Goal: Information Seeking & Learning: Check status

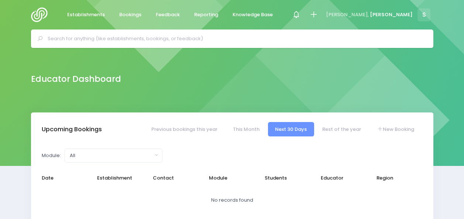
select select "5"
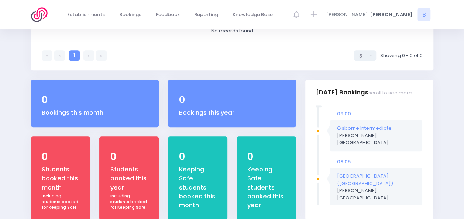
scroll to position [212, 0]
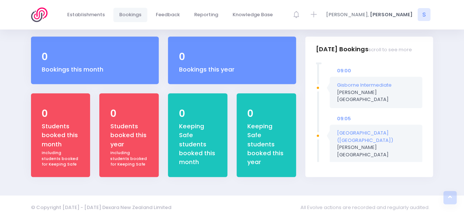
click at [132, 17] on span "Bookings" at bounding box center [130, 14] width 22 height 7
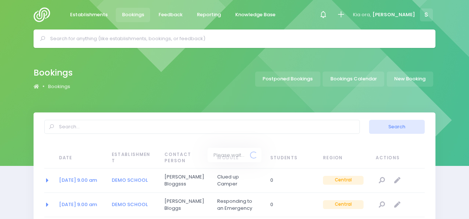
select select "20"
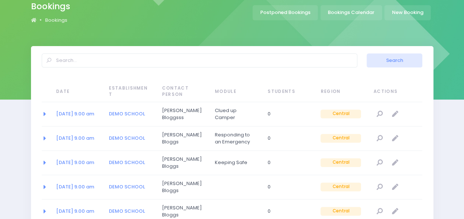
scroll to position [56, 0]
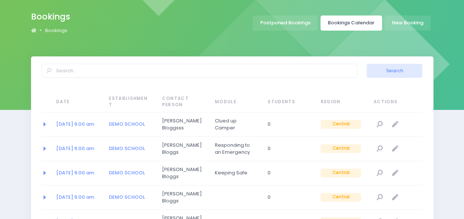
click at [340, 24] on link "Bookings Calendar" at bounding box center [351, 22] width 62 height 15
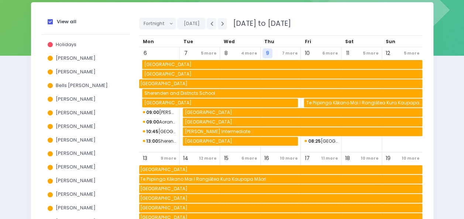
scroll to position [111, 0]
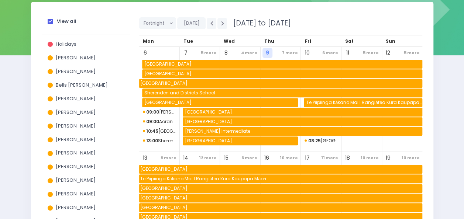
click at [172, 81] on span "Makauri School" at bounding box center [280, 83] width 283 height 9
click at [440, 93] on div "View all Holidays Alicia Smale Annette Binnie Bells Glenn Ebby Poutu Jel Polloc…" at bounding box center [232, 134] width 420 height 264
click at [161, 63] on span "Norfolk School" at bounding box center [282, 64] width 279 height 9
click at [438, 80] on div "View all Holidays Alicia Smale Annette Binnie Bells Glenn Ebby Poutu Jel Polloc…" at bounding box center [232, 134] width 420 height 264
click at [174, 73] on span "Avon School" at bounding box center [282, 73] width 279 height 9
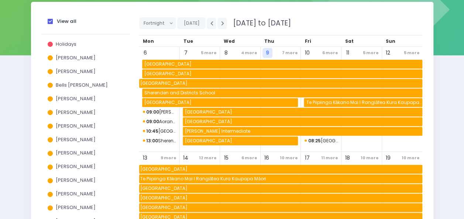
click at [434, 103] on div "View all Holidays Alicia Smale Annette Binnie Bells Glenn Ebby Poutu Jel Polloc…" at bounding box center [232, 134] width 420 height 264
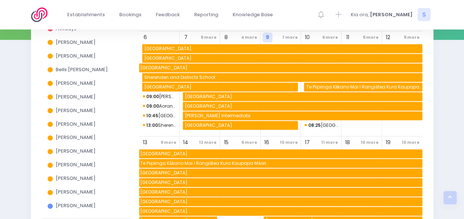
scroll to position [117, 0]
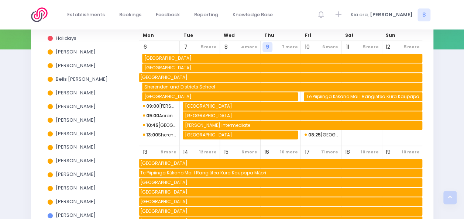
click at [162, 104] on span "09:00 Te Rapa School" at bounding box center [159, 106] width 33 height 9
click at [163, 116] on span "09:00 Aorangi School (Rotorua)" at bounding box center [159, 115] width 33 height 9
click at [163, 125] on span "10:45 St James Catholic School (P North)" at bounding box center [159, 125] width 33 height 9
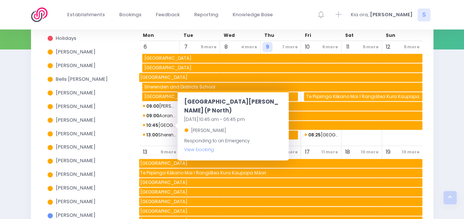
click at [164, 137] on span "13:00 Sherenden and Districts School" at bounding box center [159, 135] width 33 height 9
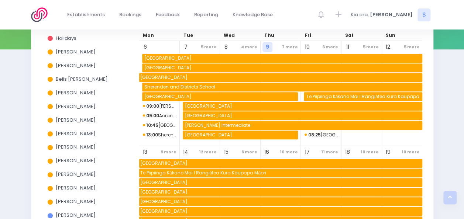
click at [189, 84] on span "Sherenden and Districts School" at bounding box center [282, 87] width 279 height 9
click at [131, 93] on div "View all Holidays Alicia Smale Annette Binnie Bells Glenn Ebby Poutu Jel Polloc…" at bounding box center [85, 128] width 97 height 245
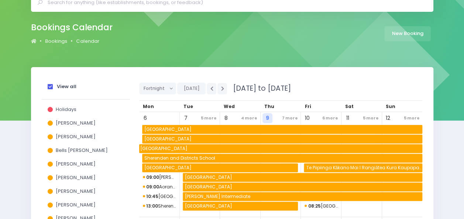
scroll to position [43, 0]
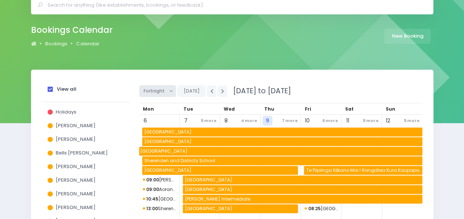
click at [172, 90] on button "Fortnight" at bounding box center [157, 91] width 37 height 12
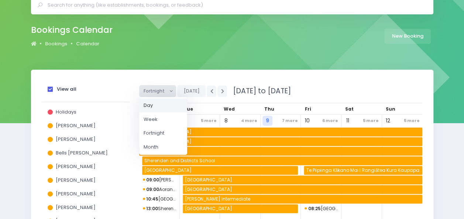
click at [166, 106] on link "Day" at bounding box center [163, 105] width 48 height 14
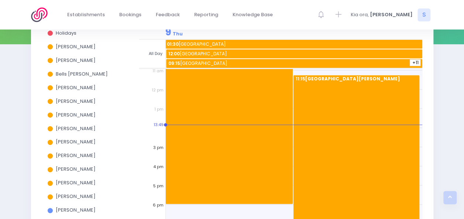
scroll to position [117, 0]
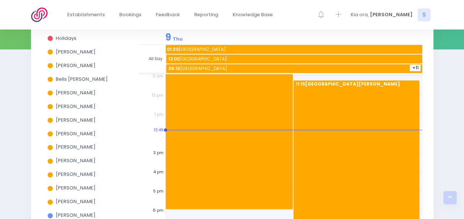
click at [341, 103] on div "11:15 Mount Biggs School" at bounding box center [356, 156] width 126 height 153
click at [248, 105] on div "10:00 Pukekura Kindergarten" at bounding box center [229, 132] width 127 height 153
click at [326, 96] on div "11:15 Mount Biggs School" at bounding box center [356, 156] width 126 height 153
click at [281, 67] on span "09:15 Te Pahu School" at bounding box center [294, 68] width 255 height 9
click at [279, 58] on span "12:00 Kawhia School" at bounding box center [294, 59] width 255 height 9
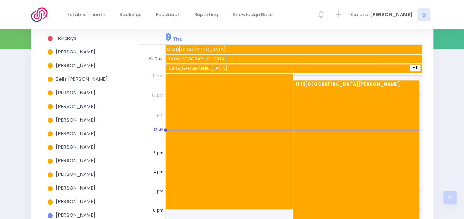
click at [278, 48] on span "01:30 Norfolk School" at bounding box center [294, 49] width 256 height 9
click at [268, 107] on div "10:00 Pukekura Kindergarten" at bounding box center [229, 132] width 127 height 153
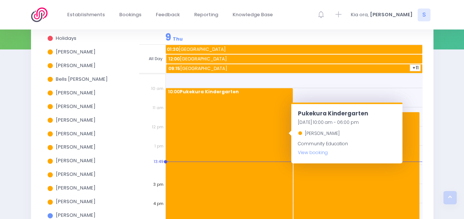
scroll to position [173, 0]
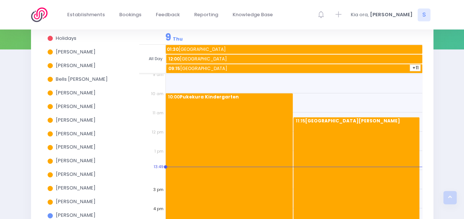
click at [410, 67] on span "+11" at bounding box center [414, 68] width 11 height 7
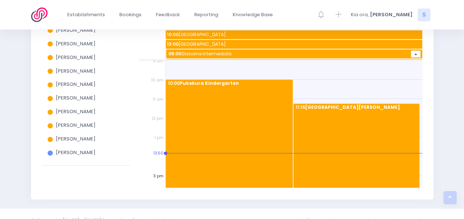
scroll to position [190, 0]
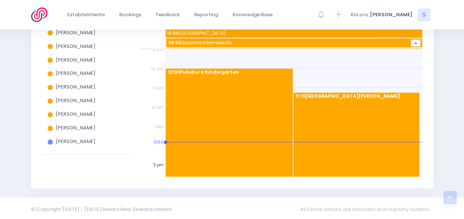
click at [222, 86] on div "10:00 Pukekura Kindergarten" at bounding box center [229, 145] width 127 height 153
click at [371, 105] on div "11:15 Mount Biggs School" at bounding box center [356, 169] width 126 height 153
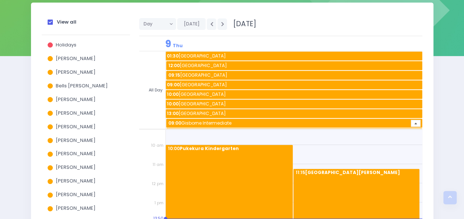
scroll to position [99, 0]
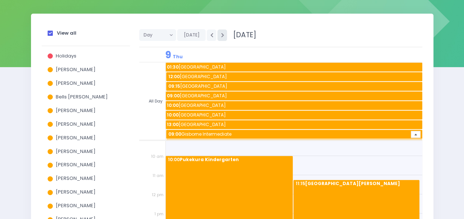
click at [221, 35] on icon "button" at bounding box center [222, 35] width 3 height 5
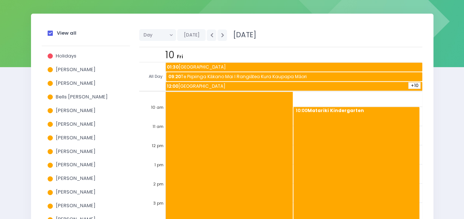
click at [221, 67] on span "01:30 Norfolk School" at bounding box center [294, 67] width 256 height 9
click at [308, 45] on div "Day Day Week Fortnight Month Today 10 October 2025" at bounding box center [280, 35] width 283 height 24
click at [262, 66] on span "01:30 Norfolk School" at bounding box center [294, 67] width 256 height 9
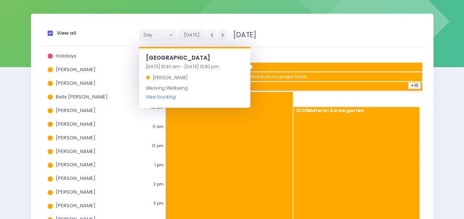
click at [154, 98] on link "View booking" at bounding box center [161, 97] width 30 height 6
click at [354, 43] on div "Day Day Week Fortnight Month Today 10 October 2025" at bounding box center [280, 35] width 283 height 24
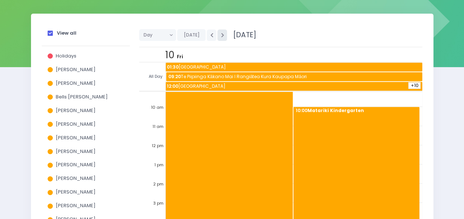
click at [221, 36] on icon "button" at bounding box center [222, 35] width 3 height 5
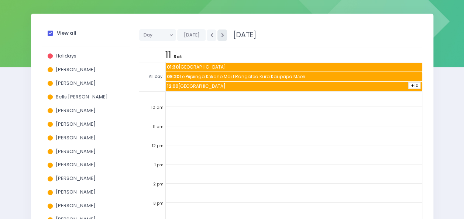
click at [221, 36] on icon "button" at bounding box center [222, 35] width 3 height 5
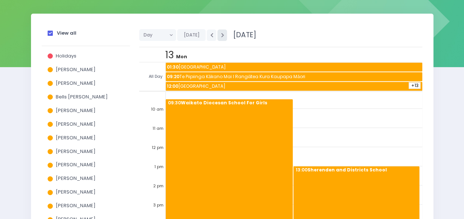
scroll to position [140, 0]
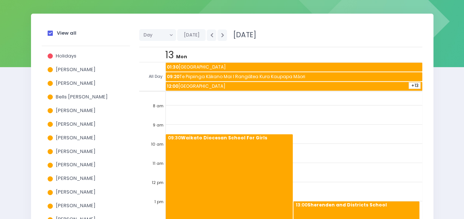
click at [408, 86] on span "+13" at bounding box center [414, 85] width 12 height 7
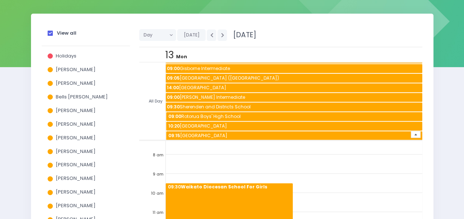
scroll to position [0, 0]
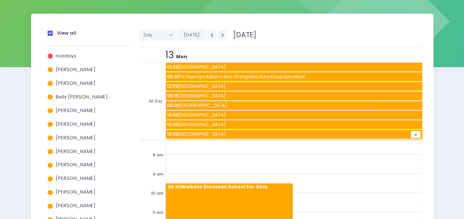
click at [201, 65] on span "01:30 Norfolk School" at bounding box center [294, 67] width 256 height 9
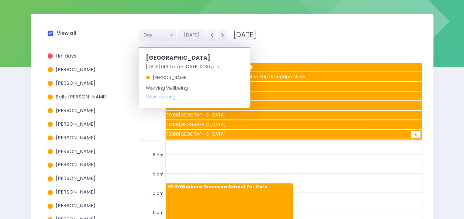
click at [295, 54] on div "13 Mon" at bounding box center [293, 54] width 256 height 15
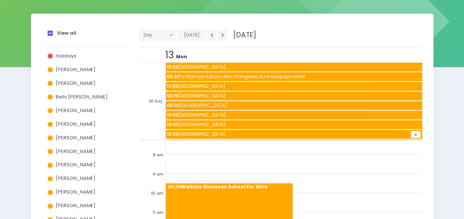
click at [229, 74] on span "09:20 Te Piipiinga Kākano Mai I Rangiātea Kura Kaupapa Māori" at bounding box center [294, 76] width 256 height 9
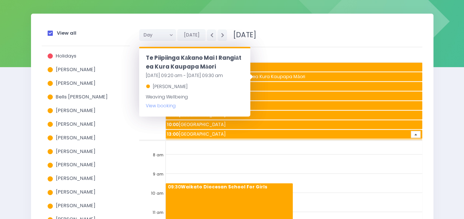
click at [281, 57] on div "13 Mon" at bounding box center [293, 54] width 256 height 15
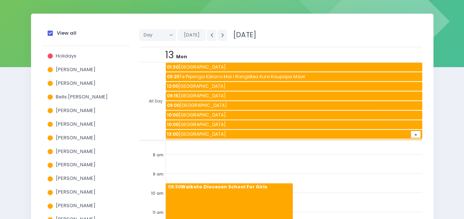
click at [236, 85] on span "12:00 [GEOGRAPHIC_DATA]" at bounding box center [294, 86] width 256 height 9
click at [291, 58] on div "13 Mon" at bounding box center [293, 54] width 256 height 15
click at [237, 97] on span "09:15 [GEOGRAPHIC_DATA]" at bounding box center [294, 95] width 256 height 9
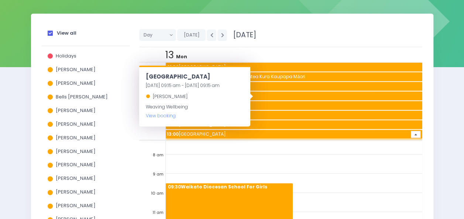
click at [285, 61] on div "13 Mon" at bounding box center [293, 54] width 256 height 15
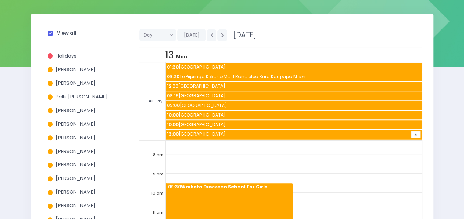
click at [230, 102] on span "09:00 [GEOGRAPHIC_DATA]" at bounding box center [294, 105] width 256 height 9
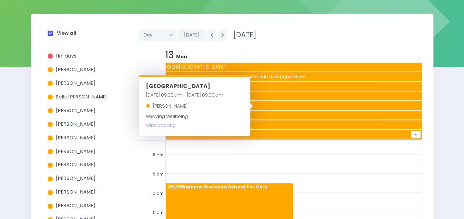
click at [281, 59] on div "13 Mon" at bounding box center [293, 54] width 256 height 15
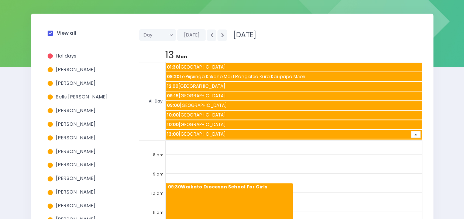
click at [234, 114] on span "10:00 Avon School" at bounding box center [294, 115] width 256 height 9
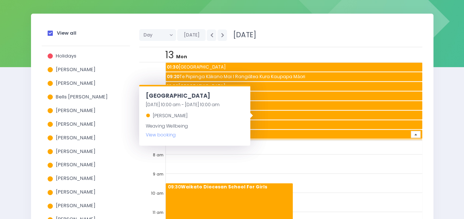
drag, startPoint x: 285, startPoint y: 67, endPoint x: 254, endPoint y: 97, distance: 43.3
click at [282, 68] on span "01:30 Norfolk School" at bounding box center [294, 67] width 256 height 9
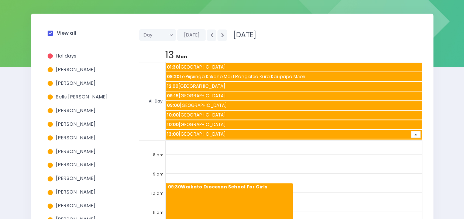
click at [237, 122] on span "10:00 [GEOGRAPHIC_DATA]" at bounding box center [294, 124] width 256 height 9
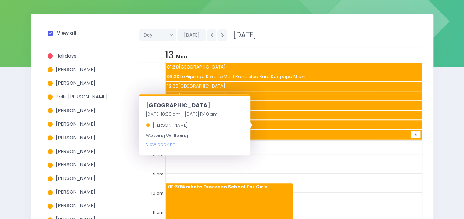
click at [291, 59] on div "13 Mon" at bounding box center [293, 54] width 256 height 15
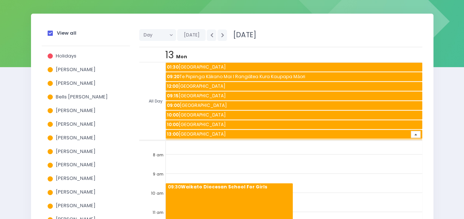
click at [239, 134] on span "13:00 Makauri School" at bounding box center [294, 134] width 256 height 9
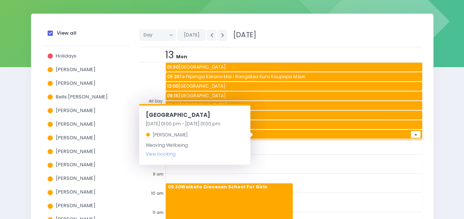
drag, startPoint x: 306, startPoint y: 55, endPoint x: 363, endPoint y: 76, distance: 60.6
click at [307, 54] on div "13 Mon" at bounding box center [293, 54] width 256 height 15
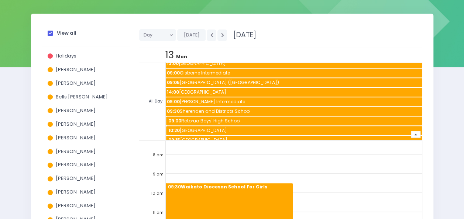
scroll to position [75, 0]
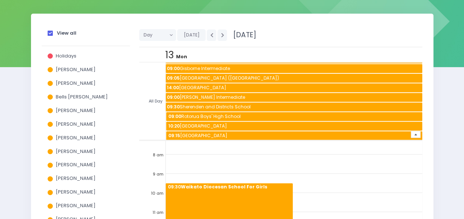
click at [226, 65] on span "09:00 Gisborne Intermediate" at bounding box center [294, 68] width 256 height 9
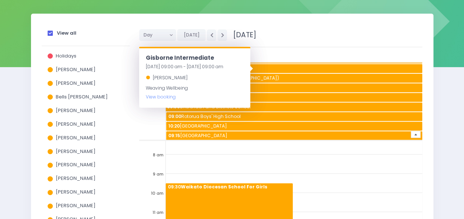
click at [327, 44] on div "Day Day Week Fortnight Month Today 13 October 2025" at bounding box center [280, 35] width 283 height 24
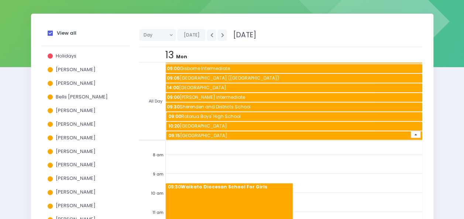
drag, startPoint x: 246, startPoint y: 75, endPoint x: 258, endPoint y: 72, distance: 12.0
click at [246, 75] on span "09:05 St Patrick's School (Masterton)" at bounding box center [294, 78] width 256 height 9
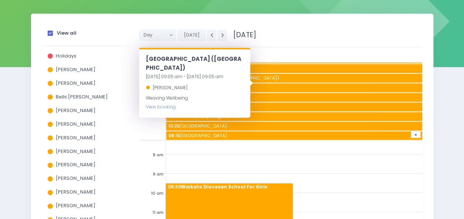
click at [308, 46] on div "Day Day Week Fortnight Month Today 13 October 2025" at bounding box center [280, 35] width 283 height 24
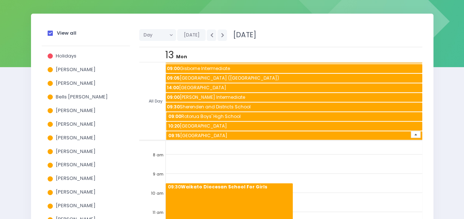
click at [248, 86] on span "14:00 Wellington East Girls' College" at bounding box center [294, 87] width 256 height 9
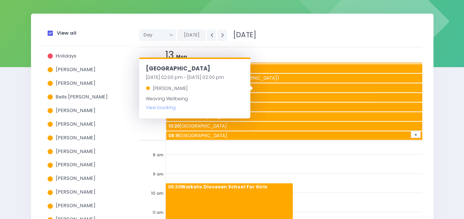
click at [296, 54] on div "13 Mon" at bounding box center [293, 54] width 256 height 15
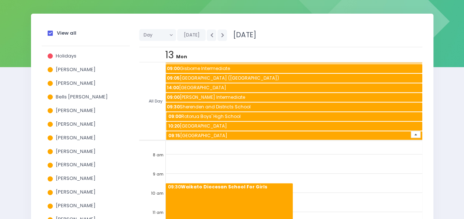
click at [257, 97] on span "09:00 [PERSON_NAME] Intermediate" at bounding box center [294, 97] width 256 height 9
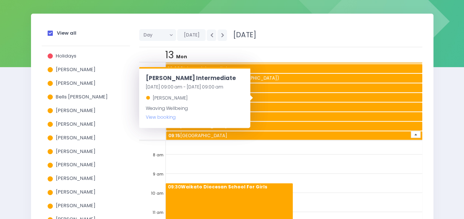
click at [282, 48] on div "13 Mon" at bounding box center [293, 54] width 256 height 15
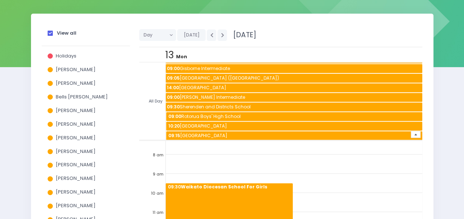
drag, startPoint x: 252, startPoint y: 105, endPoint x: 257, endPoint y: 97, distance: 10.0
click at [252, 105] on span "09:30 Sherenden and Districts School" at bounding box center [294, 107] width 256 height 9
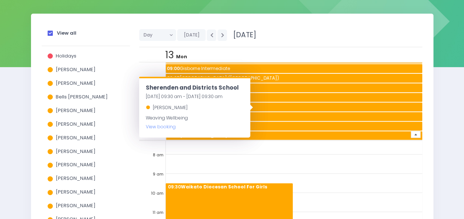
drag, startPoint x: 291, startPoint y: 38, endPoint x: 275, endPoint y: 65, distance: 31.2
click at [289, 38] on div "Day Day Week Fortnight Month Today 13 October 2025" at bounding box center [280, 35] width 283 height 24
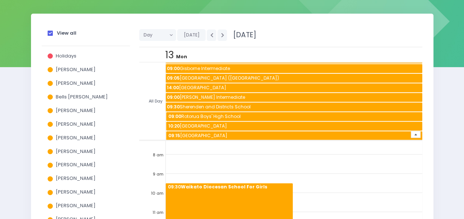
click at [258, 116] on span "09:00 Rotorua Boys' High School" at bounding box center [294, 116] width 255 height 9
click at [289, 40] on div "Day Day Week Fortnight Month Today 13 October 2025" at bounding box center [280, 35] width 283 height 24
click at [254, 124] on span "10:20 Lakeview School" at bounding box center [294, 126] width 255 height 9
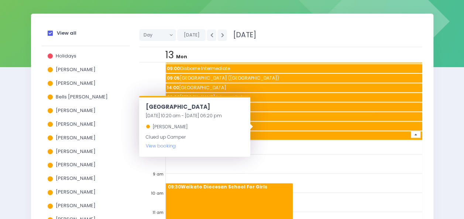
click at [286, 41] on div "Day Day Week Fortnight Month Today 13 October 2025" at bounding box center [280, 35] width 283 height 24
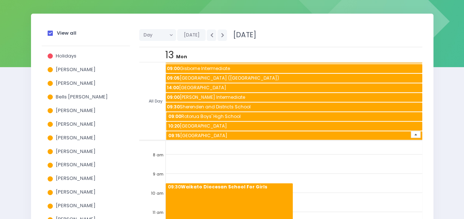
click at [249, 133] on span "09:15 Petone Central School" at bounding box center [294, 135] width 255 height 9
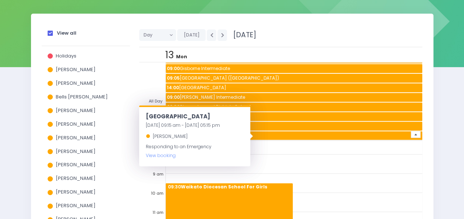
click at [297, 45] on div "Day Day Week Fortnight Month Today 13 October 2025" at bounding box center [280, 35] width 283 height 24
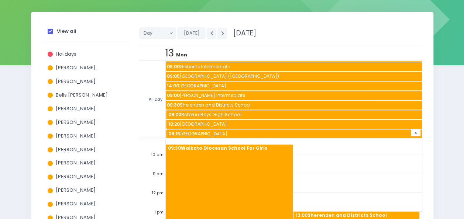
scroll to position [100, 0]
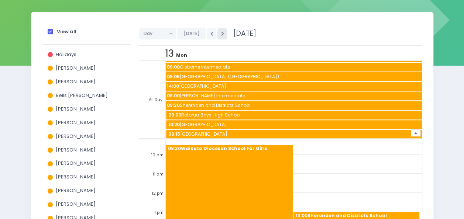
click at [221, 34] on icon "button" at bounding box center [222, 33] width 3 height 5
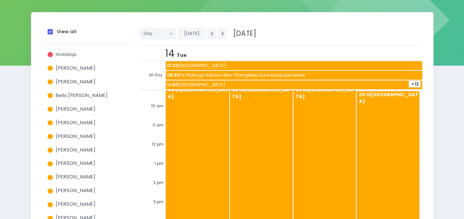
click at [408, 82] on span "+13" at bounding box center [414, 84] width 12 height 7
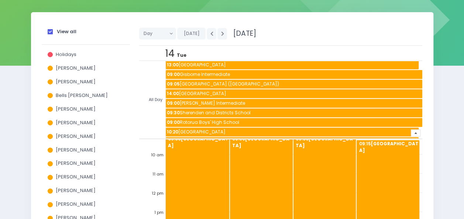
scroll to position [75, 0]
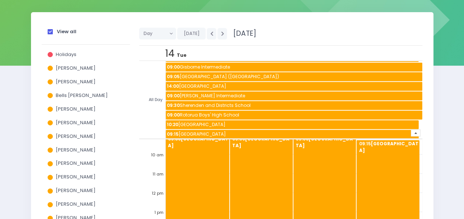
click at [223, 113] on span "09:00 Rotorua Boys' High School" at bounding box center [294, 115] width 256 height 9
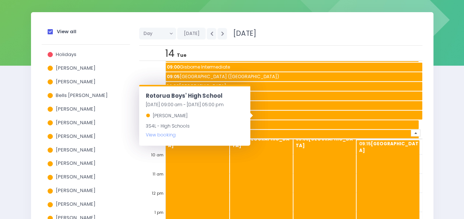
click at [307, 37] on div "Day Day Week Fortnight Month Today 14 October 2025" at bounding box center [280, 34] width 283 height 24
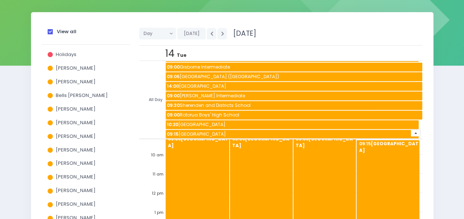
click at [196, 105] on span "09:30 Sherenden and Districts School" at bounding box center [294, 105] width 256 height 9
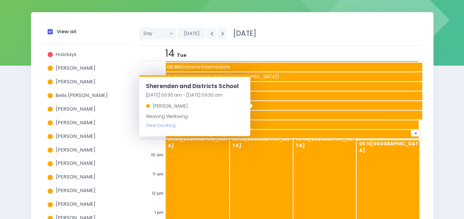
drag, startPoint x: 313, startPoint y: 45, endPoint x: 296, endPoint y: 54, distance: 19.8
click at [313, 45] on div "Day Day Week Fortnight Month Today 14 October 2025 14 Tue All Day 01:30" at bounding box center [280, 145] width 292 height 247
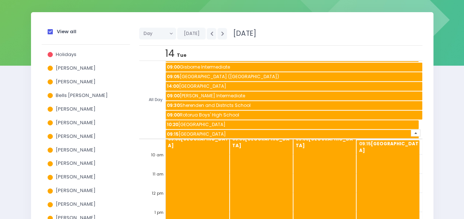
click at [202, 96] on span "09:00 [PERSON_NAME] Intermediate" at bounding box center [294, 95] width 256 height 9
click at [278, 53] on div "14 Tue" at bounding box center [293, 53] width 256 height 15
click at [216, 86] on span "14:00 Wellington East Girls' College" at bounding box center [294, 86] width 256 height 9
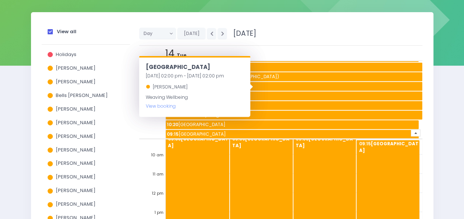
click at [285, 47] on div "14 Tue" at bounding box center [293, 53] width 256 height 15
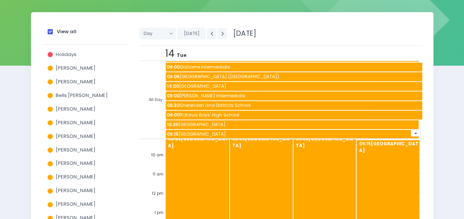
click at [204, 94] on span "09:00 [PERSON_NAME] Intermediate" at bounding box center [294, 95] width 256 height 9
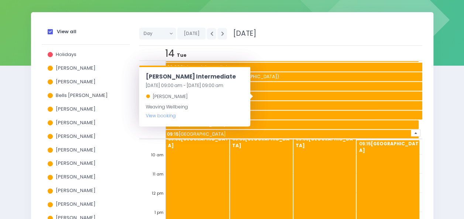
drag, startPoint x: 265, startPoint y: 53, endPoint x: 254, endPoint y: 69, distance: 18.5
click at [265, 53] on div "14 Tue" at bounding box center [293, 53] width 256 height 15
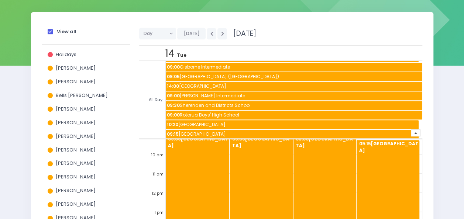
click at [221, 104] on span "09:30 Sherenden and Districts School" at bounding box center [294, 105] width 256 height 9
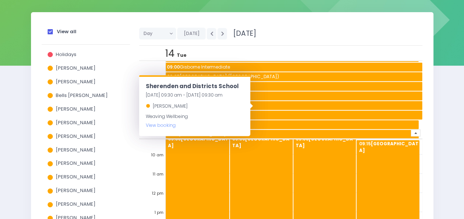
click at [288, 48] on div "14 Tue" at bounding box center [293, 53] width 256 height 15
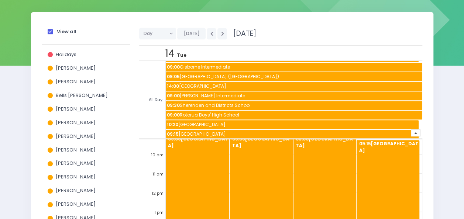
click at [215, 94] on span "09:00 [PERSON_NAME] Intermediate" at bounding box center [294, 95] width 256 height 9
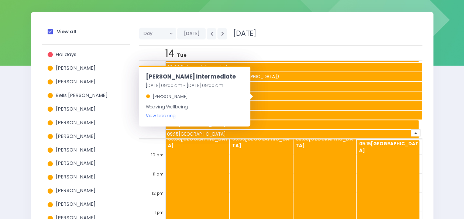
click at [166, 112] on link "View booking" at bounding box center [161, 115] width 30 height 6
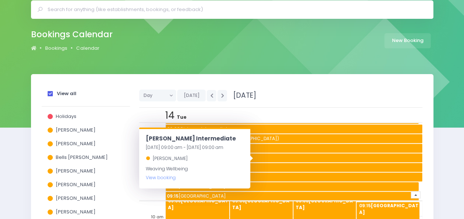
scroll to position [0, 0]
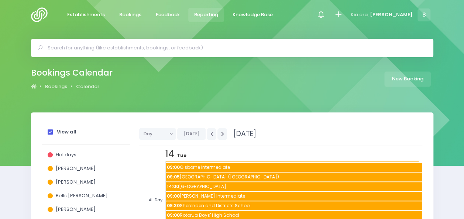
click at [200, 12] on span "Reporting" at bounding box center [206, 14] width 24 height 7
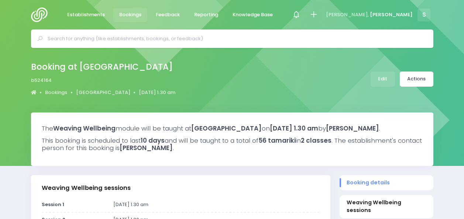
select select "5"
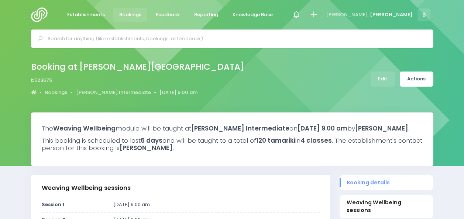
select select "5"
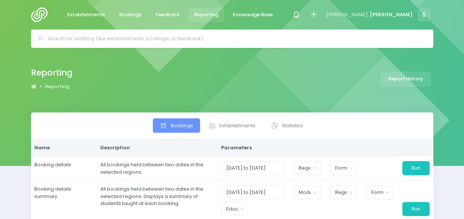
select select
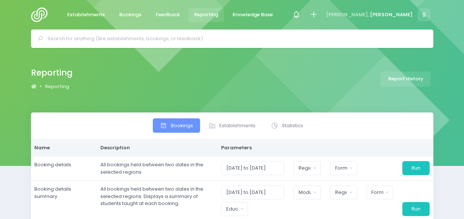
select select
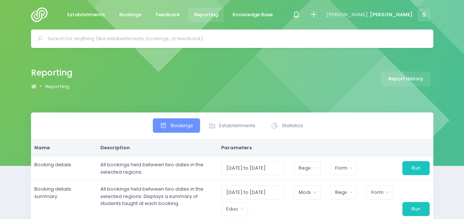
select select
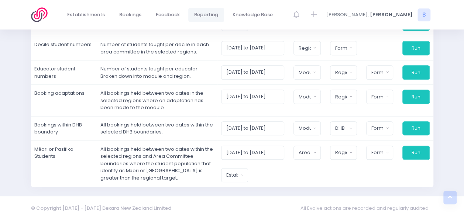
scroll to position [38, 0]
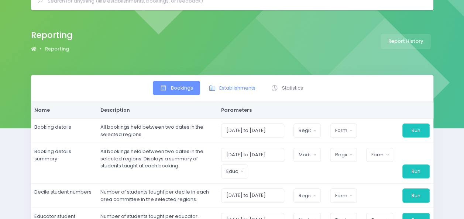
click at [229, 86] on span "Establishments" at bounding box center [237, 87] width 36 height 7
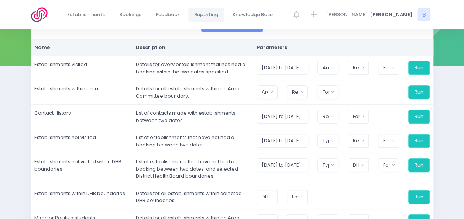
scroll to position [111, 0]
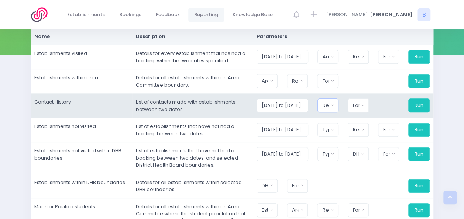
click at [338, 104] on button "Region" at bounding box center [327, 105] width 21 height 14
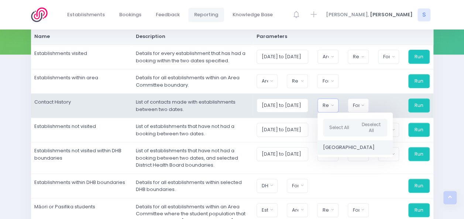
click at [341, 146] on span "[GEOGRAPHIC_DATA]" at bounding box center [349, 147] width 52 height 7
select select "Central"
click at [301, 105] on input "01/10/2025 to 31/10/2025" at bounding box center [282, 105] width 52 height 14
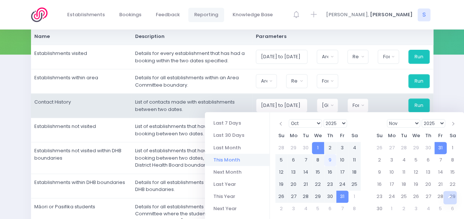
click at [383, 97] on td "01/10/2025 to 31/10/2025 Central Region Central Region Select All Deselect All …" at bounding box center [342, 106] width 181 height 24
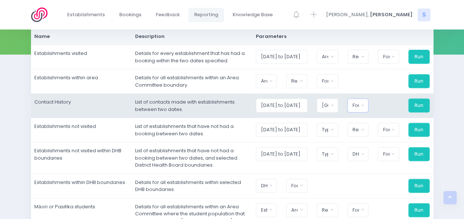
click at [365, 102] on button "Format" at bounding box center [357, 105] width 21 height 14
click at [367, 136] on span "Excel Spreadsheet" at bounding box center [375, 136] width 45 height 7
select select "excel"
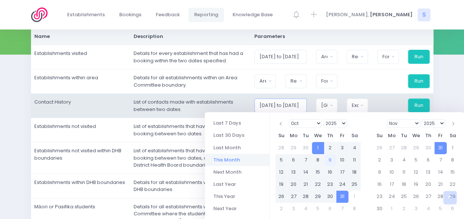
click at [274, 104] on input "01/10/2025 to 31/10/2025" at bounding box center [280, 105] width 52 height 14
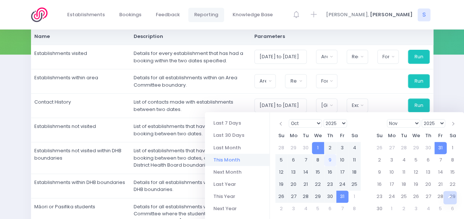
click at [318, 124] on select "Jan Feb Mar Apr May Jun Jul Aug Sep Oct Nov Dec" at bounding box center [305, 123] width 34 height 8
click at [288, 119] on select "Jan Feb Mar Apr May Jun Jul Aug Sep Oct Nov Dec" at bounding box center [305, 123] width 34 height 8
click at [346, 123] on select "1925 1926 1927 1928 1929 1930 1931 1932 1933 1934 1935 1936 1937 1938 1939 1940…" at bounding box center [335, 123] width 24 height 8
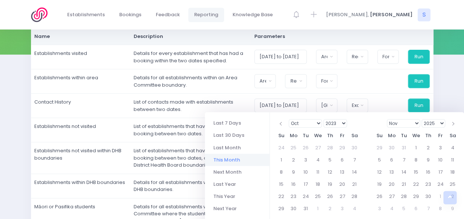
click at [417, 123] on select "Jan Feb Mar Apr May Jun Jul Aug Sep Oct Nov Dec" at bounding box center [403, 123] width 34 height 8
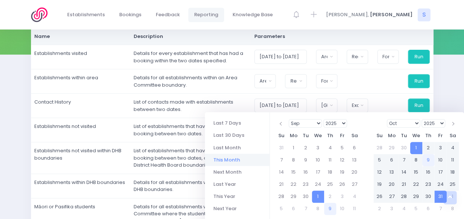
click at [453, 97] on div "Bookings Establishments Statistics Name" at bounding box center [232, 159] width 464 height 317
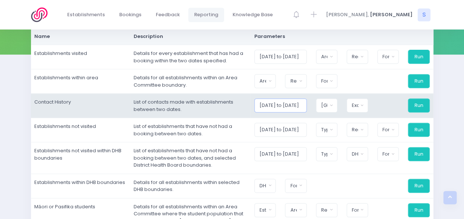
click at [289, 106] on input "01/10/2025 to 31/10/2025" at bounding box center [280, 105] width 52 height 14
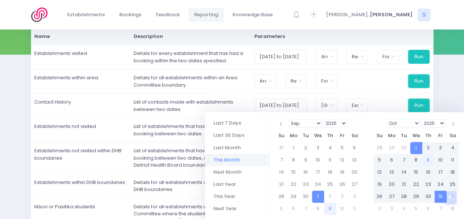
click at [346, 123] on select "1925 1926 1927 1928 1929 1930 1931 1932 1933 1934 1935 1936 1937 1938 1939 1940…" at bounding box center [335, 123] width 24 height 8
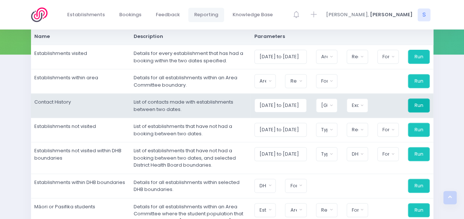
click at [422, 106] on button "Run" at bounding box center [417, 105] width 21 height 14
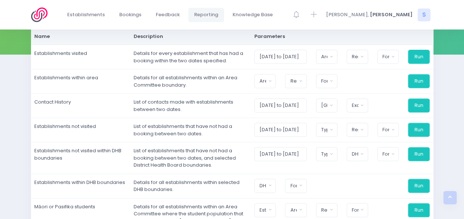
click at [441, 103] on div "Bookings Establishments Statistics Name" at bounding box center [232, 159] width 420 height 317
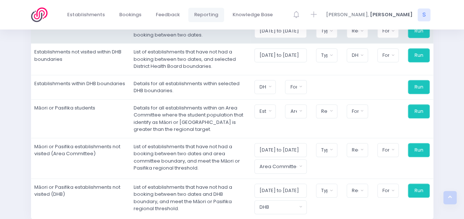
scroll to position [222, 0]
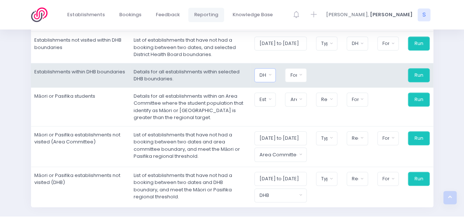
click at [275, 70] on button "DHB" at bounding box center [264, 75] width 21 height 14
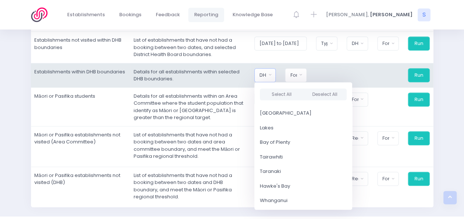
scroll to position [58, 0]
click at [310, 143] on link "Bay of Plenty" at bounding box center [303, 141] width 98 height 15
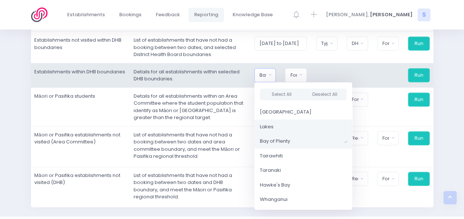
click at [306, 129] on link "Lakes" at bounding box center [303, 126] width 98 height 15
select select "Lakes"
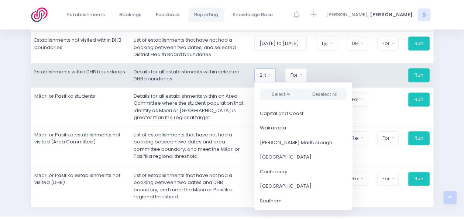
scroll to position [188, 0]
click at [306, 74] on button "Format" at bounding box center [295, 75] width 21 height 14
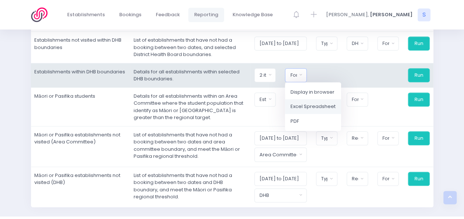
click at [312, 104] on span "Excel Spreadsheet" at bounding box center [312, 106] width 45 height 7
select select "excel"
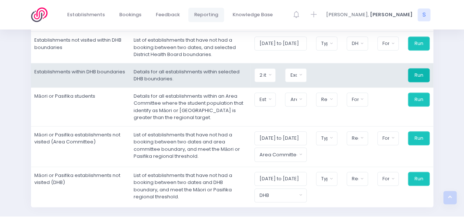
click at [423, 73] on button "Run" at bounding box center [417, 75] width 21 height 14
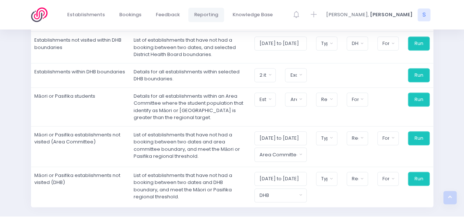
drag, startPoint x: 461, startPoint y: 109, endPoint x: 455, endPoint y: 110, distance: 6.4
click at [460, 109] on div "Bookings Establishments Statistics Name" at bounding box center [232, 48] width 464 height 317
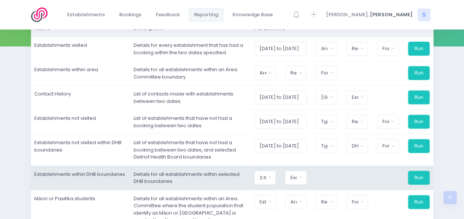
scroll to position [0, 0]
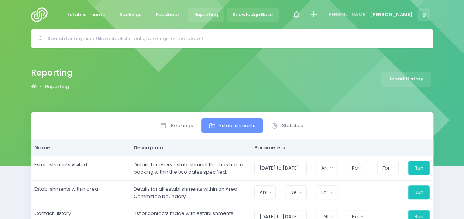
click at [253, 13] on span "Knowledge Base" at bounding box center [252, 14] width 40 height 7
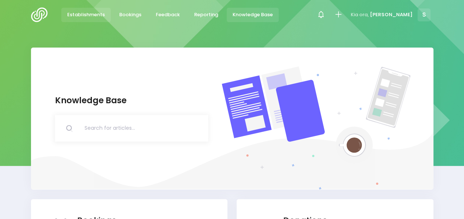
click at [94, 14] on span "Establishments" at bounding box center [86, 14] width 38 height 7
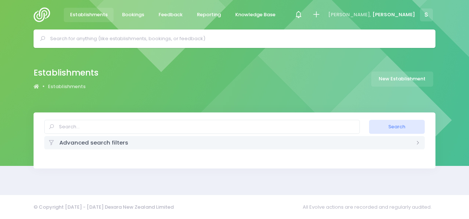
select select "20"
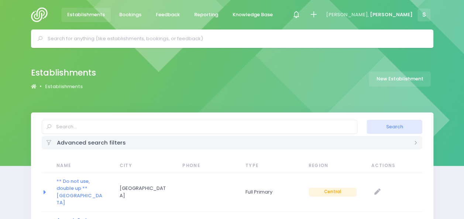
click at [75, 41] on input "text" at bounding box center [235, 38] width 375 height 11
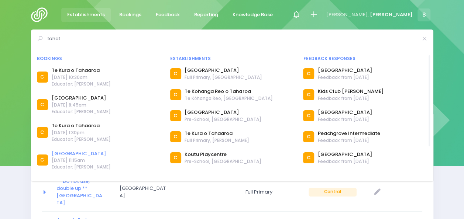
type input "tahat"
click at [83, 155] on link "[GEOGRAPHIC_DATA]" at bounding box center [81, 153] width 59 height 7
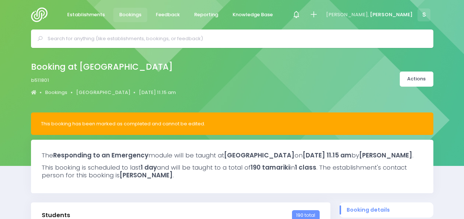
select select "5"
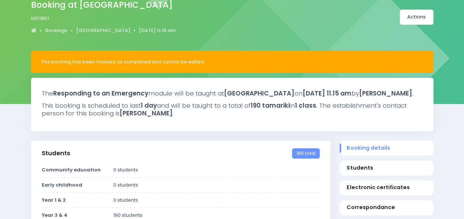
scroll to position [74, 0]
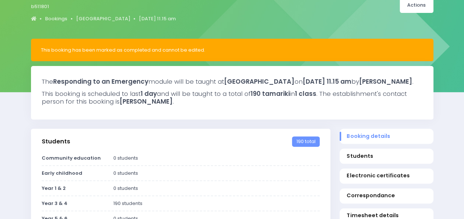
click at [188, 105] on h3 "This booking is scheduled to last 1 day and will be taught to a total of 190 ta…" at bounding box center [232, 97] width 381 height 15
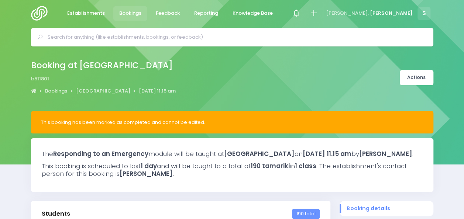
scroll to position [0, 0]
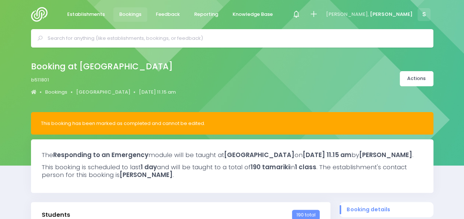
click at [83, 41] on input "text" at bounding box center [235, 38] width 375 height 11
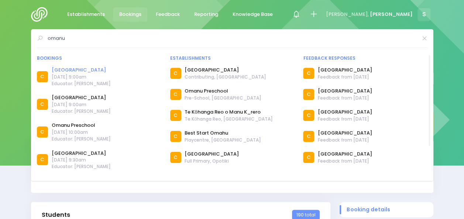
type input "omanu"
click at [77, 69] on link "[GEOGRAPHIC_DATA]" at bounding box center [81, 69] width 59 height 7
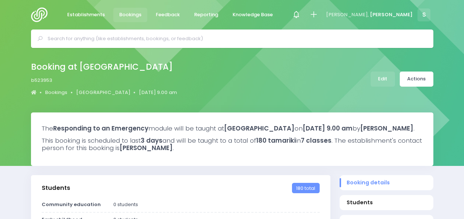
select select "5"
click at [79, 40] on input "text" at bounding box center [235, 38] width 375 height 11
click at [131, 14] on span "Bookings" at bounding box center [130, 14] width 22 height 7
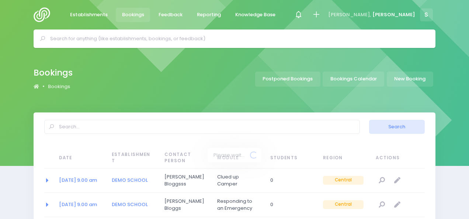
select select "20"
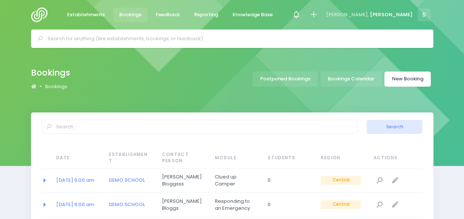
click at [409, 74] on link "New Booking" at bounding box center [407, 79] width 46 height 15
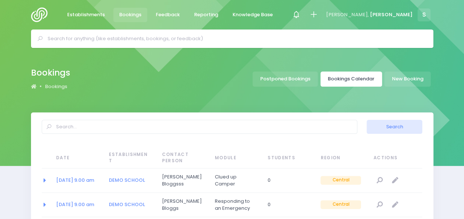
click at [347, 77] on link "Bookings Calendar" at bounding box center [351, 79] width 62 height 15
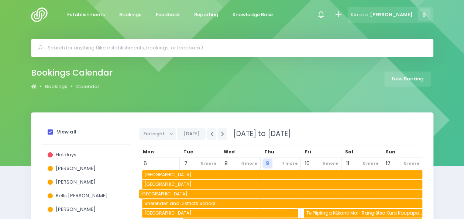
click at [423, 18] on span "S" at bounding box center [423, 14] width 13 height 13
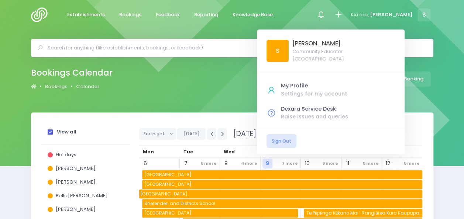
click at [240, 84] on div "Bookings Calendar Bookings Calendar New Booking" at bounding box center [232, 79] width 420 height 27
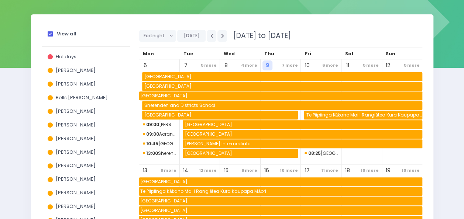
scroll to position [111, 0]
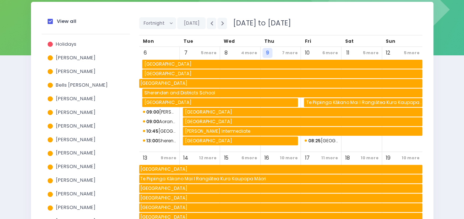
click at [51, 21] on span at bounding box center [50, 21] width 5 height 5
click at [0, 0] on input "View all" at bounding box center [0, 0] width 0 height 0
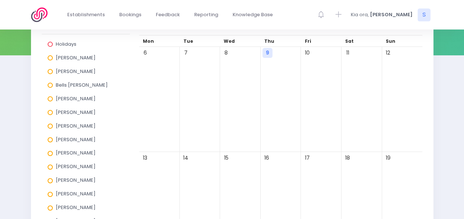
scroll to position [148, 0]
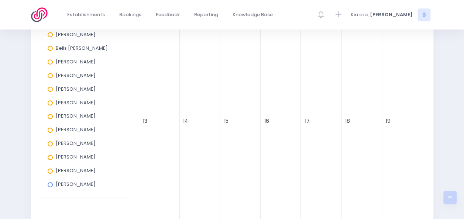
click at [51, 132] on span at bounding box center [50, 130] width 5 height 5
click at [0, 0] on input "[PERSON_NAME]" at bounding box center [0, 0] width 0 height 0
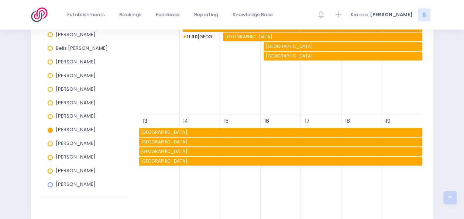
click at [49, 173] on span at bounding box center [50, 171] width 5 height 5
click at [0, 0] on input "[PERSON_NAME]" at bounding box center [0, 0] width 0 height 0
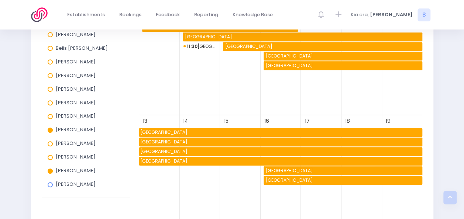
click at [49, 160] on span at bounding box center [50, 157] width 5 height 5
click at [0, 0] on input "[PERSON_NAME]" at bounding box center [0, 0] width 0 height 0
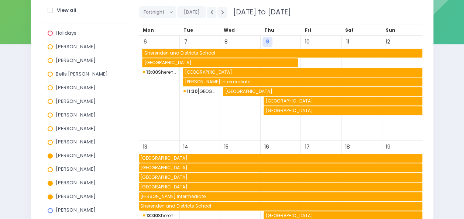
scroll to position [111, 0]
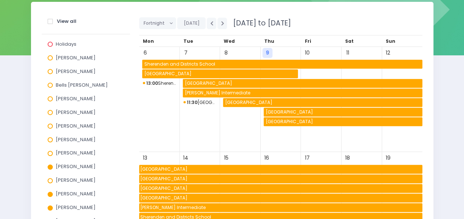
click at [50, 86] on span at bounding box center [50, 85] width 5 height 5
click at [0, 0] on input "Bells [PERSON_NAME]" at bounding box center [0, 0] width 0 height 0
click at [448, 128] on div "View all Holidays [PERSON_NAME] [PERSON_NAME] [PERSON_NAME] [PERSON_NAME] [PERS…" at bounding box center [232, 134] width 464 height 264
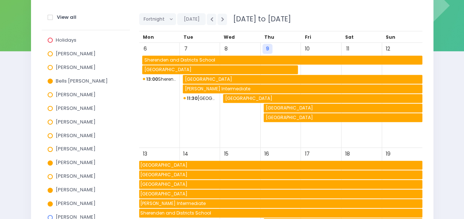
scroll to position [74, 0]
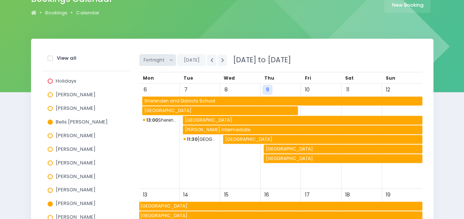
click at [170, 58] on button "Fortnight" at bounding box center [157, 60] width 37 height 12
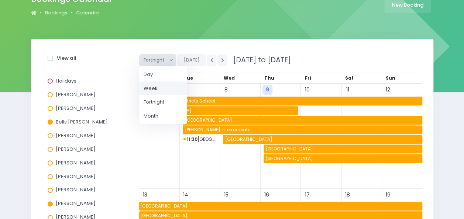
click at [154, 88] on link "Week" at bounding box center [163, 88] width 48 height 14
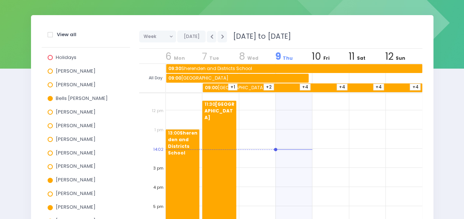
scroll to position [98, 0]
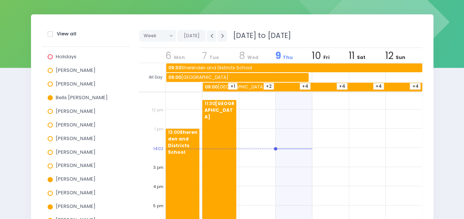
click at [171, 158] on div "13:00 Sherenden and Districts School" at bounding box center [183, 205] width 34 height 153
click at [224, 131] on div "11:30 [GEOGRAPHIC_DATA]" at bounding box center [219, 176] width 34 height 153
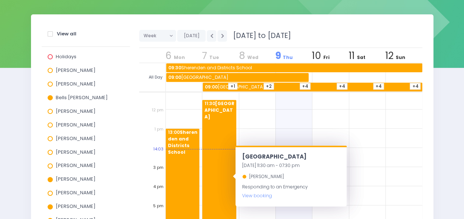
click at [410, 85] on span "+4" at bounding box center [414, 86] width 11 height 7
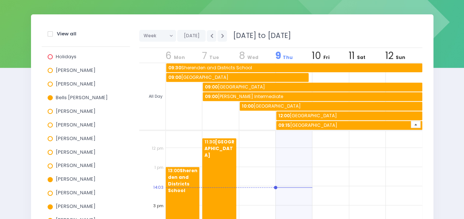
click at [239, 65] on span "09:30 Sherenden and Districts School" at bounding box center [294, 67] width 255 height 9
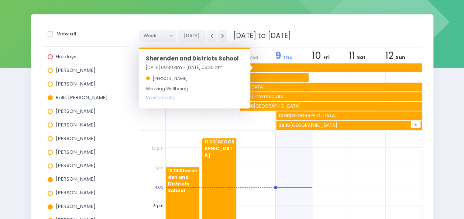
click at [259, 73] on span "09:00 [GEOGRAPHIC_DATA]" at bounding box center [237, 77] width 141 height 9
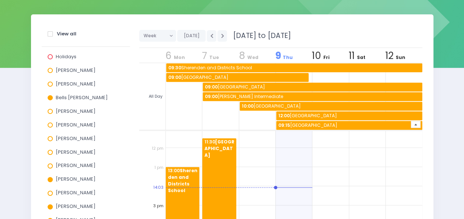
click at [274, 84] on span "09:00 [GEOGRAPHIC_DATA]" at bounding box center [313, 87] width 218 height 9
click at [271, 96] on span "09:00 [PERSON_NAME] Intermediate" at bounding box center [313, 96] width 218 height 9
click at [305, 105] on span "10:00 [GEOGRAPHIC_DATA]" at bounding box center [331, 106] width 182 height 9
click at [309, 114] on span "12:00 [GEOGRAPHIC_DATA]" at bounding box center [349, 115] width 145 height 9
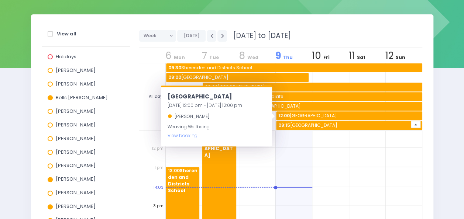
click at [315, 124] on span "09:15 [GEOGRAPHIC_DATA]" at bounding box center [349, 125] width 145 height 9
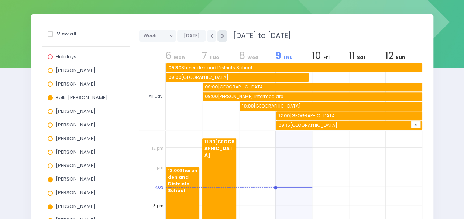
click at [221, 35] on button "button" at bounding box center [222, 35] width 10 height 11
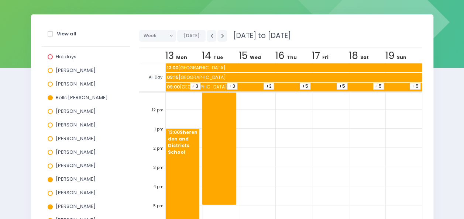
click at [409, 84] on span "+5" at bounding box center [414, 86] width 11 height 7
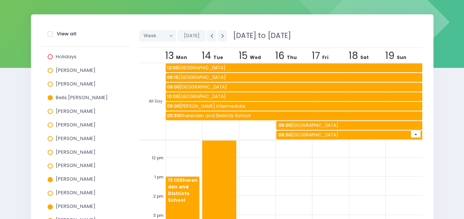
click at [326, 134] on span "09:00 [GEOGRAPHIC_DATA]" at bounding box center [349, 135] width 145 height 9
click at [304, 114] on span "09:30 Sherenden and Districts School" at bounding box center [294, 115] width 256 height 9
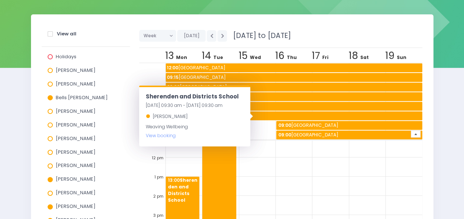
click at [318, 125] on span "09:00 [GEOGRAPHIC_DATA]" at bounding box center [349, 125] width 145 height 9
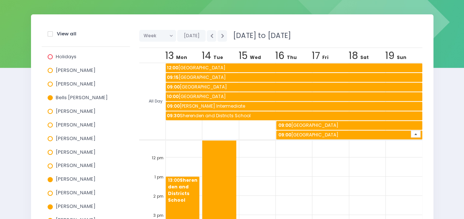
click at [319, 132] on span "09:00 [GEOGRAPHIC_DATA]" at bounding box center [349, 135] width 145 height 9
click at [308, 115] on span "09:30 Sherenden and Districts School" at bounding box center [294, 115] width 256 height 9
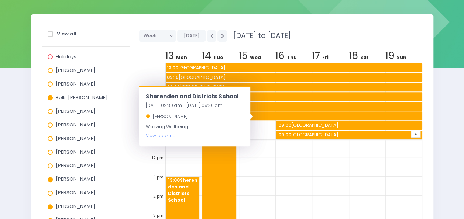
click at [303, 103] on span "09:00 [PERSON_NAME] Intermediate" at bounding box center [294, 106] width 256 height 9
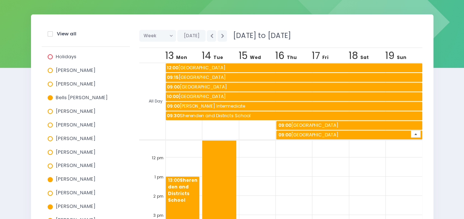
click at [294, 94] on span "10:00 [GEOGRAPHIC_DATA]" at bounding box center [294, 96] width 256 height 9
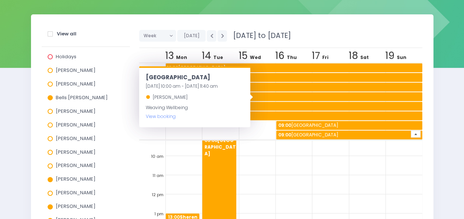
scroll to position [213, 0]
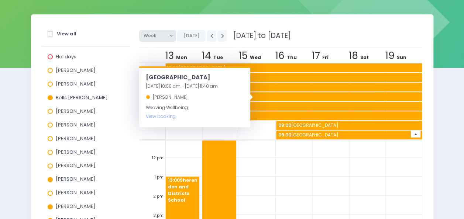
click at [172, 34] on button "Week" at bounding box center [157, 36] width 37 height 12
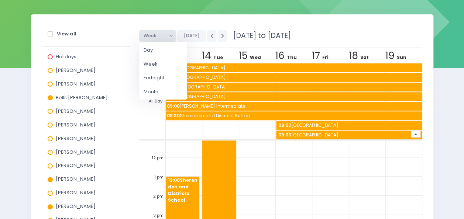
click at [156, 46] on link "Day" at bounding box center [163, 50] width 48 height 14
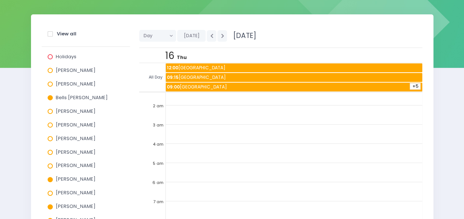
scroll to position [37, 0]
click at [412, 84] on span "+5" at bounding box center [414, 86] width 11 height 7
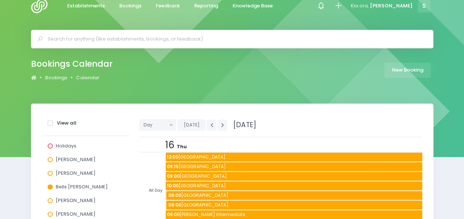
scroll to position [0, 0]
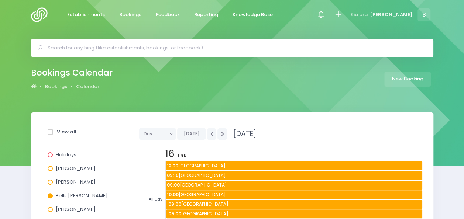
click at [311, 77] on div "Bookings Calendar Bookings Calendar New Booking" at bounding box center [232, 79] width 420 height 27
